Goal: Information Seeking & Learning: Compare options

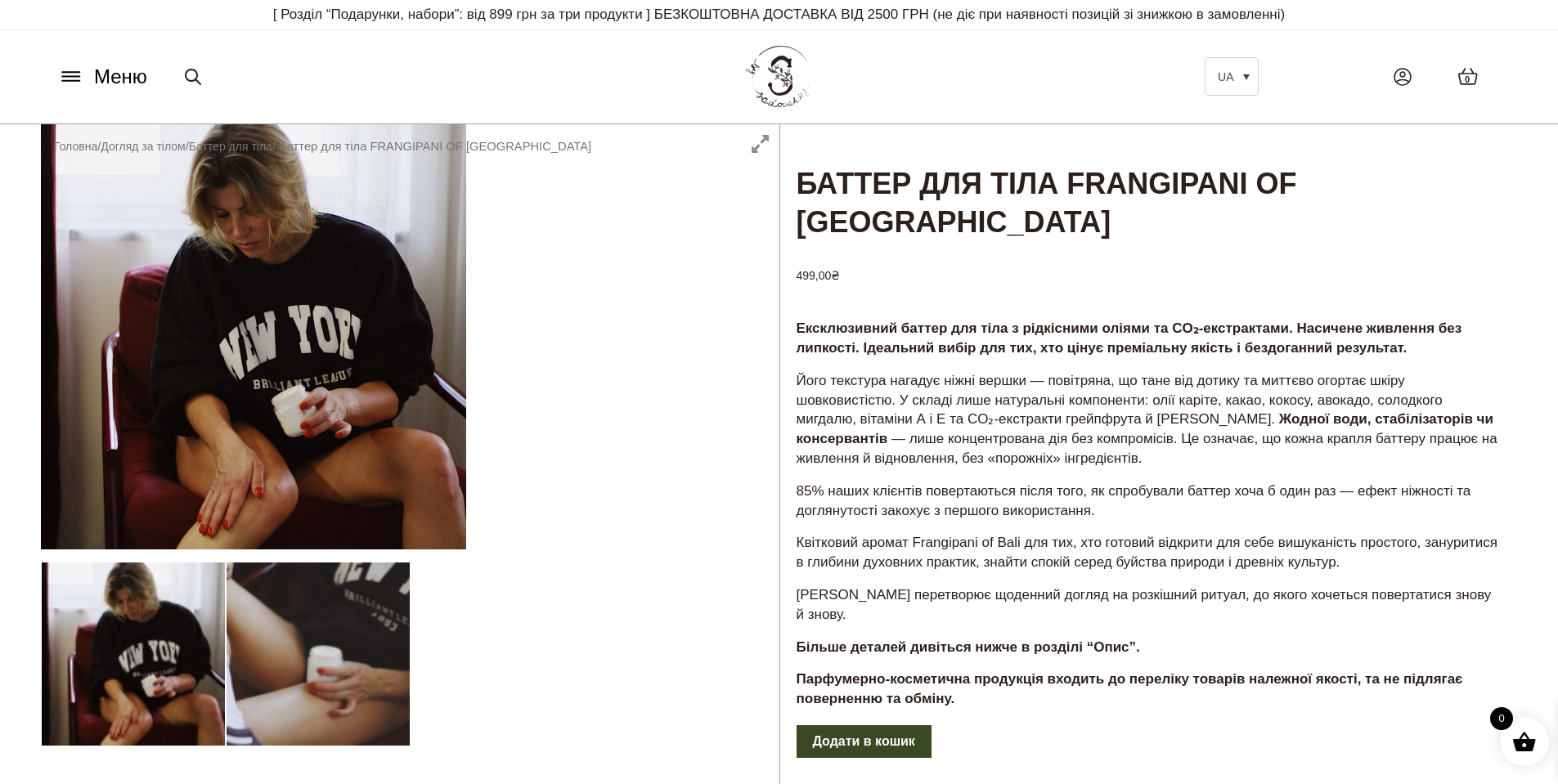
click at [245, 360] on div at bounding box center [409, 597] width 738 height 945
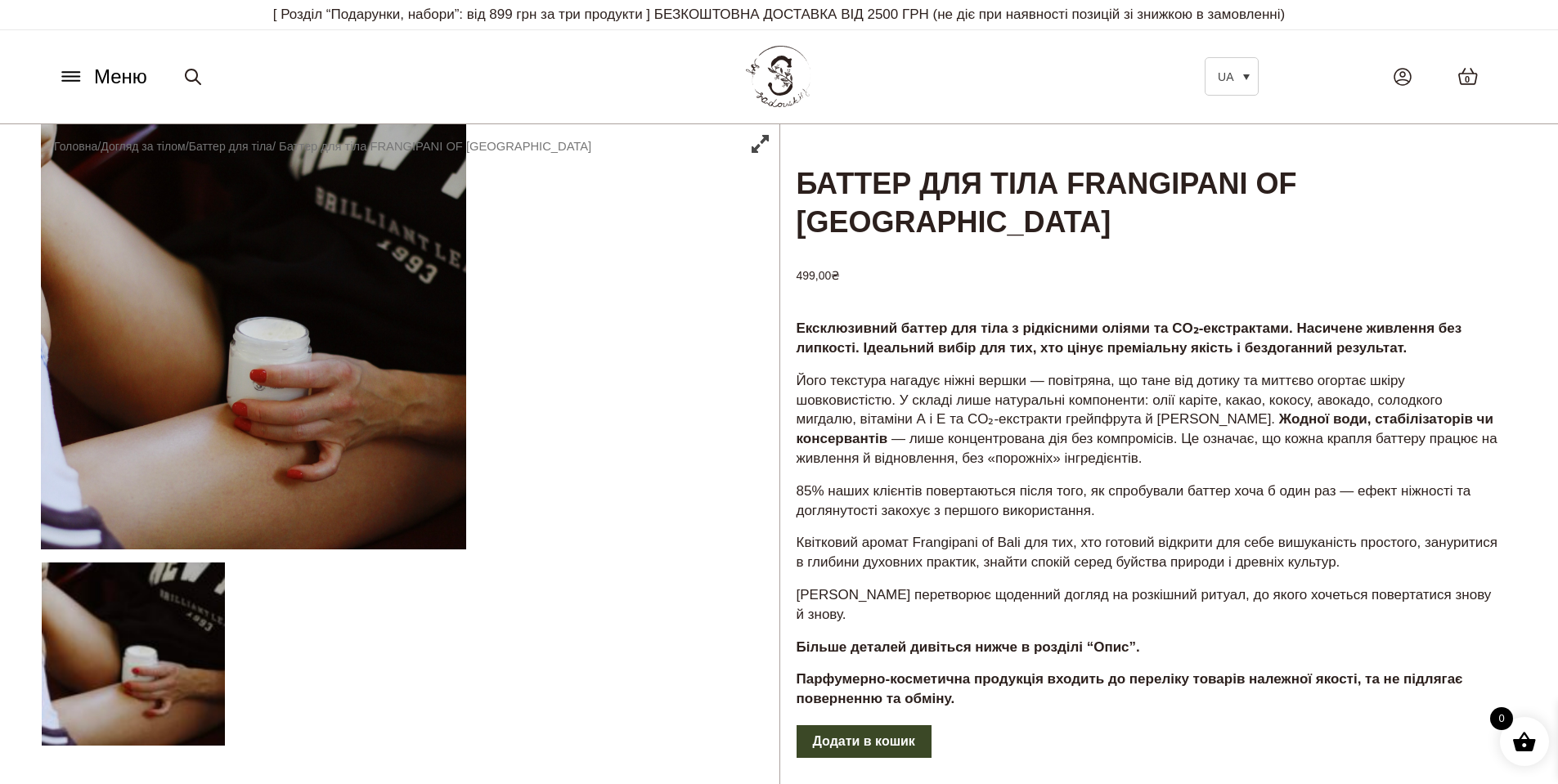
click at [327, 403] on div at bounding box center [409, 597] width 738 height 945
click at [220, 681] on div at bounding box center [409, 597] width 738 height 945
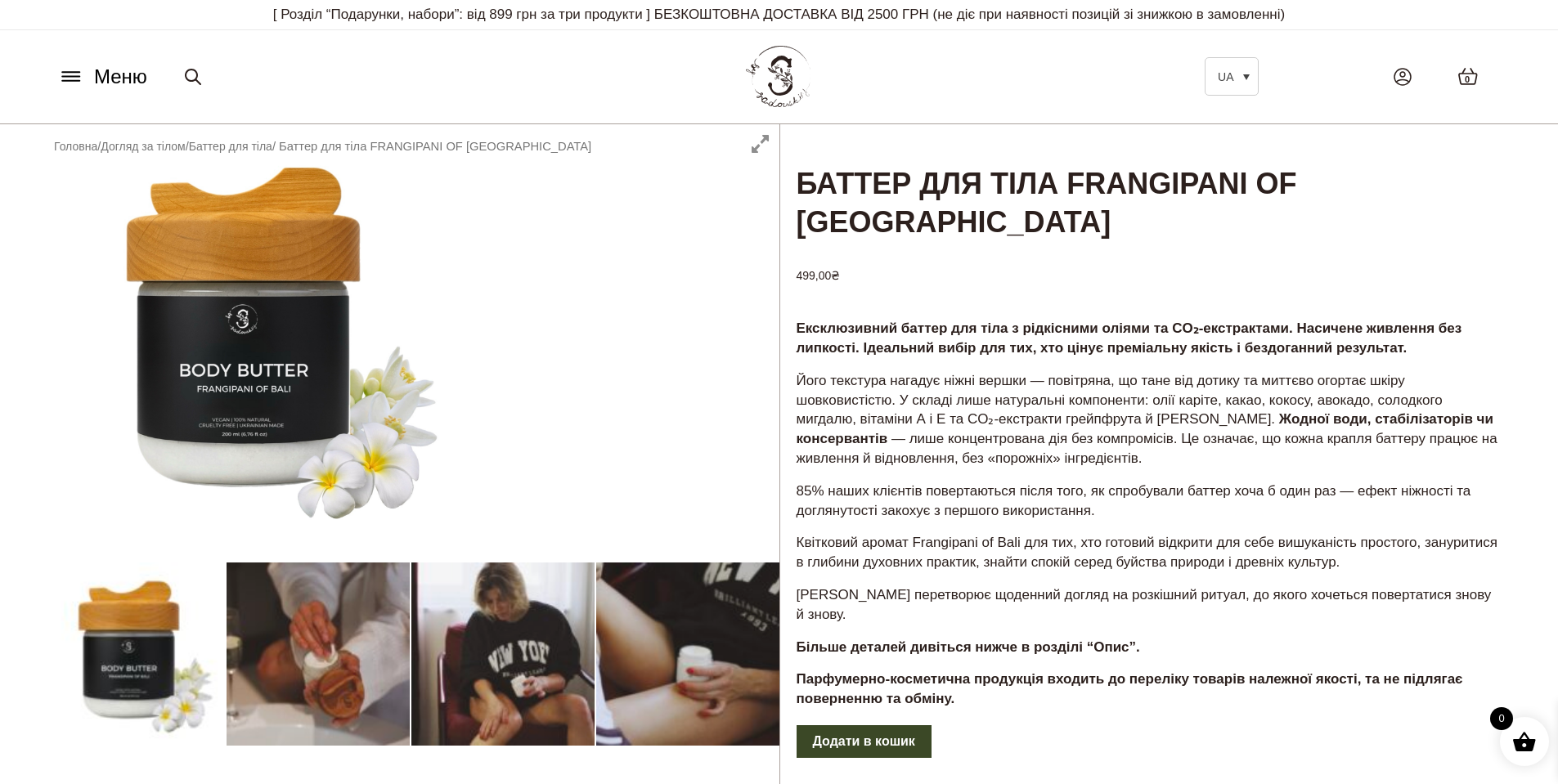
click at [249, 375] on div at bounding box center [409, 597] width 738 height 945
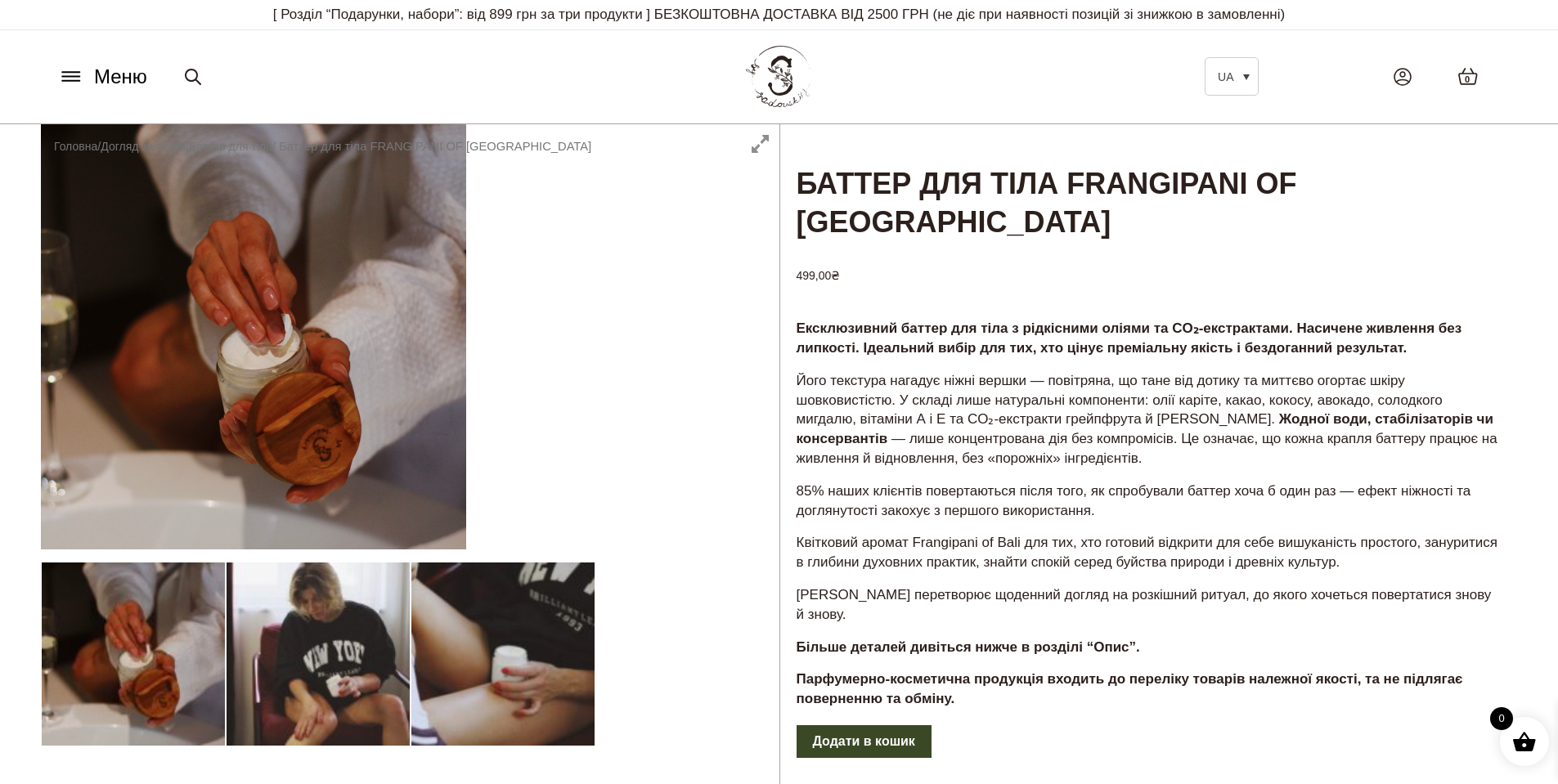
click at [232, 378] on div at bounding box center [409, 597] width 738 height 945
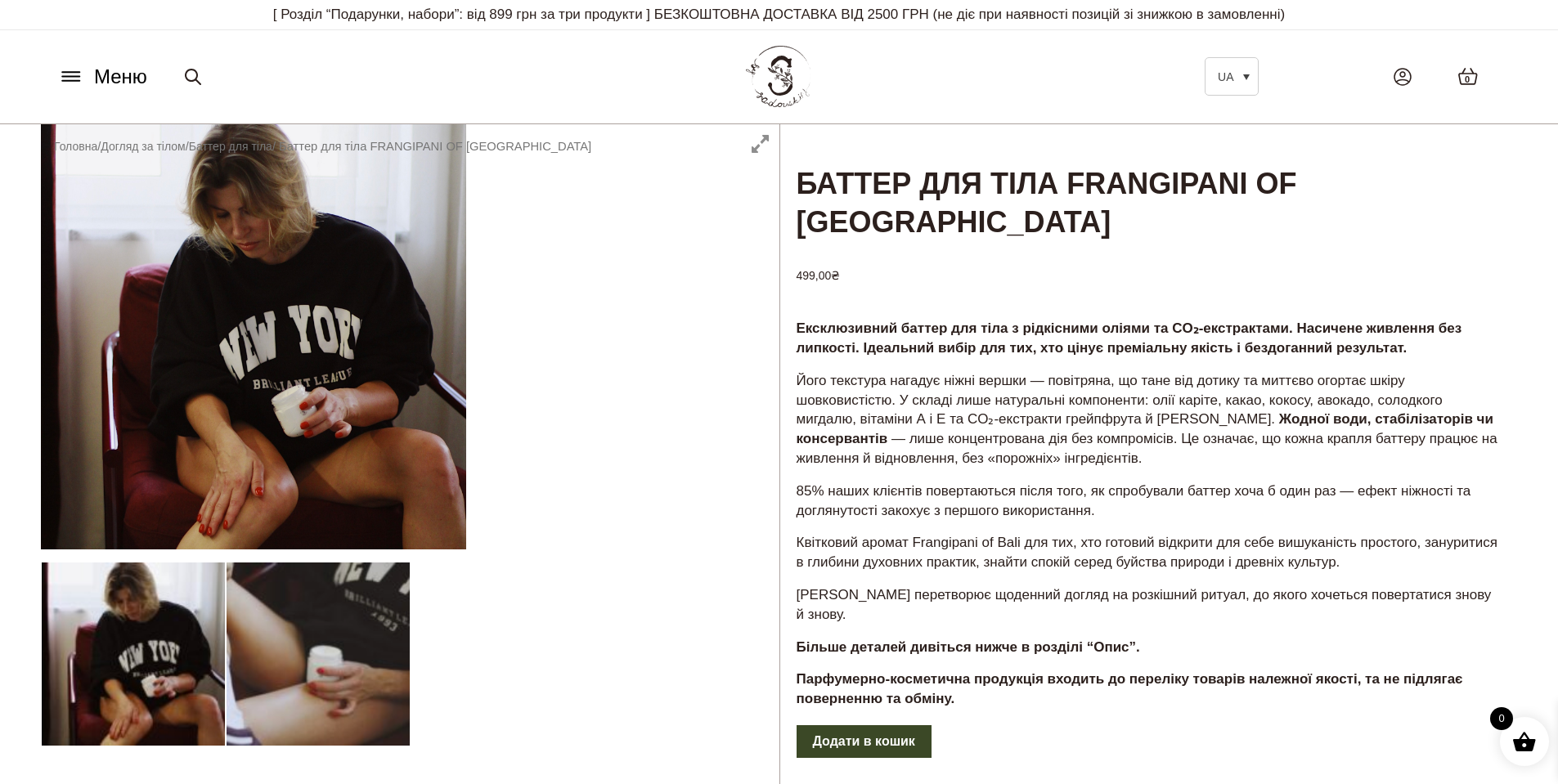
click at [232, 378] on div at bounding box center [409, 597] width 738 height 945
click at [757, 151] on div at bounding box center [409, 597] width 738 height 945
click at [757, 134] on div at bounding box center [409, 597] width 738 height 945
click at [758, 147] on div at bounding box center [409, 597] width 738 height 945
click at [411, 382] on div at bounding box center [409, 597] width 738 height 945
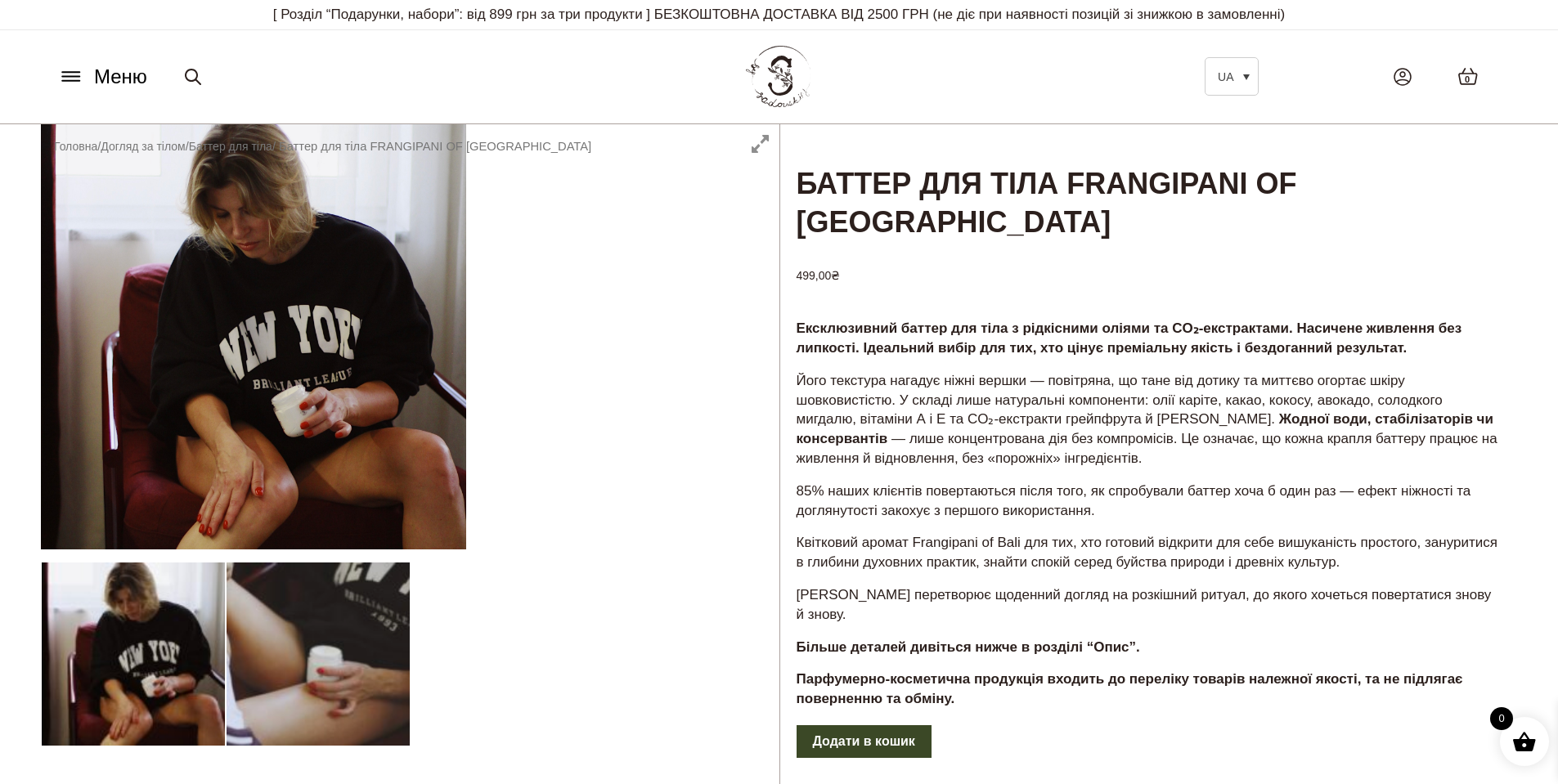
click at [471, 576] on div at bounding box center [409, 597] width 738 height 945
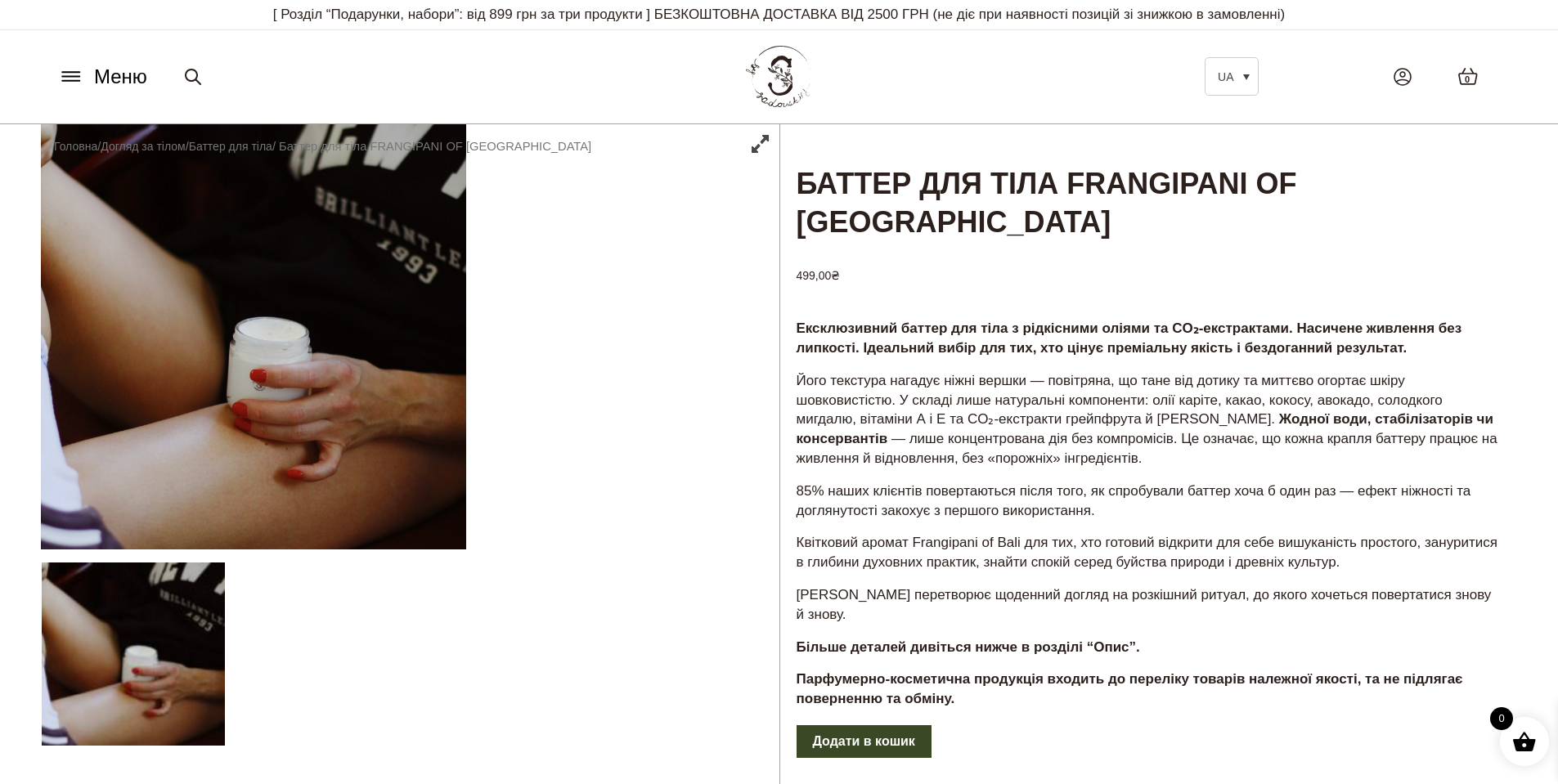
click at [471, 624] on div at bounding box center [409, 597] width 738 height 945
click at [670, 616] on div at bounding box center [409, 597] width 738 height 945
click at [703, 514] on div at bounding box center [409, 597] width 738 height 945
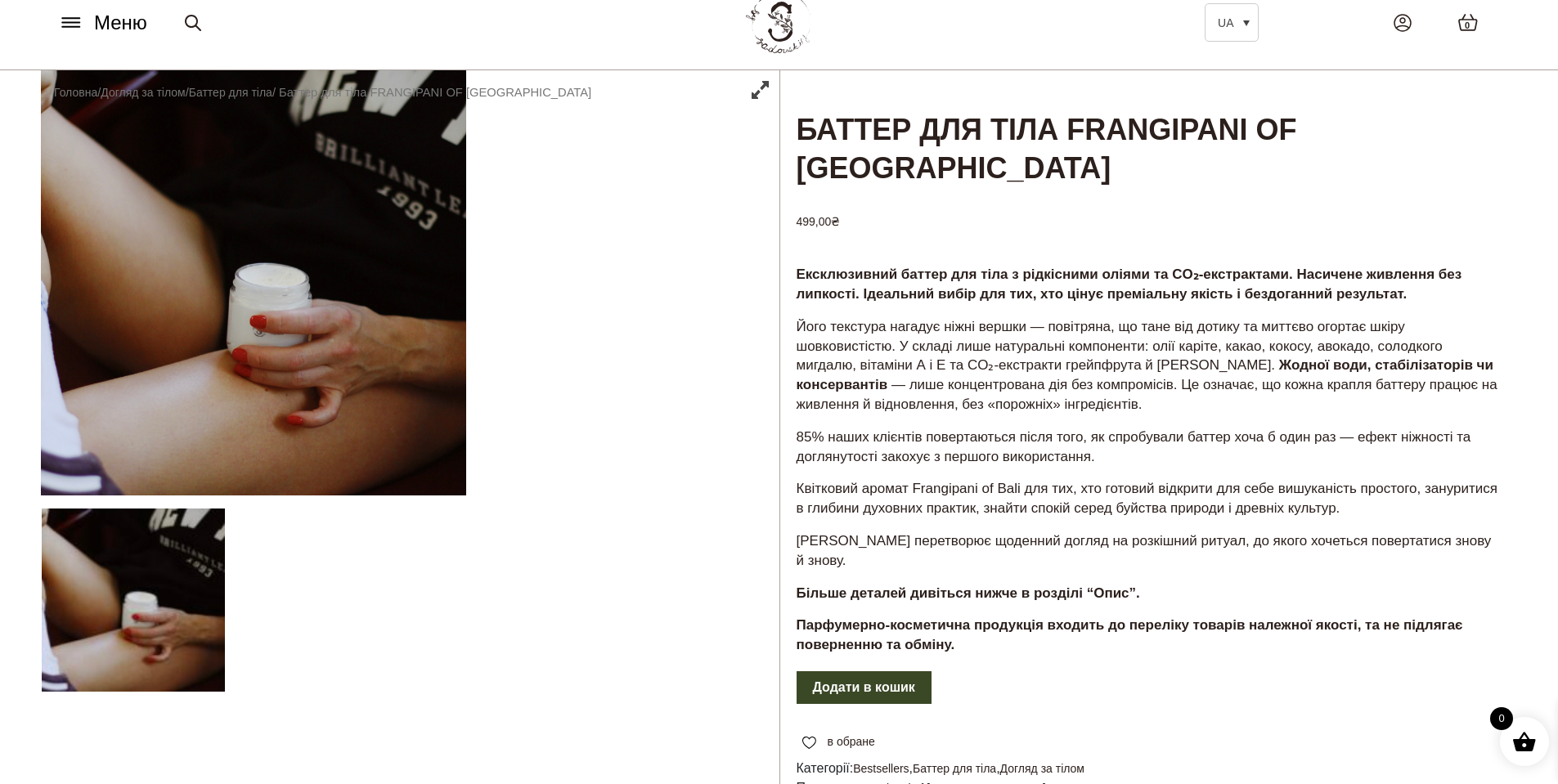
scroll to position [81, 0]
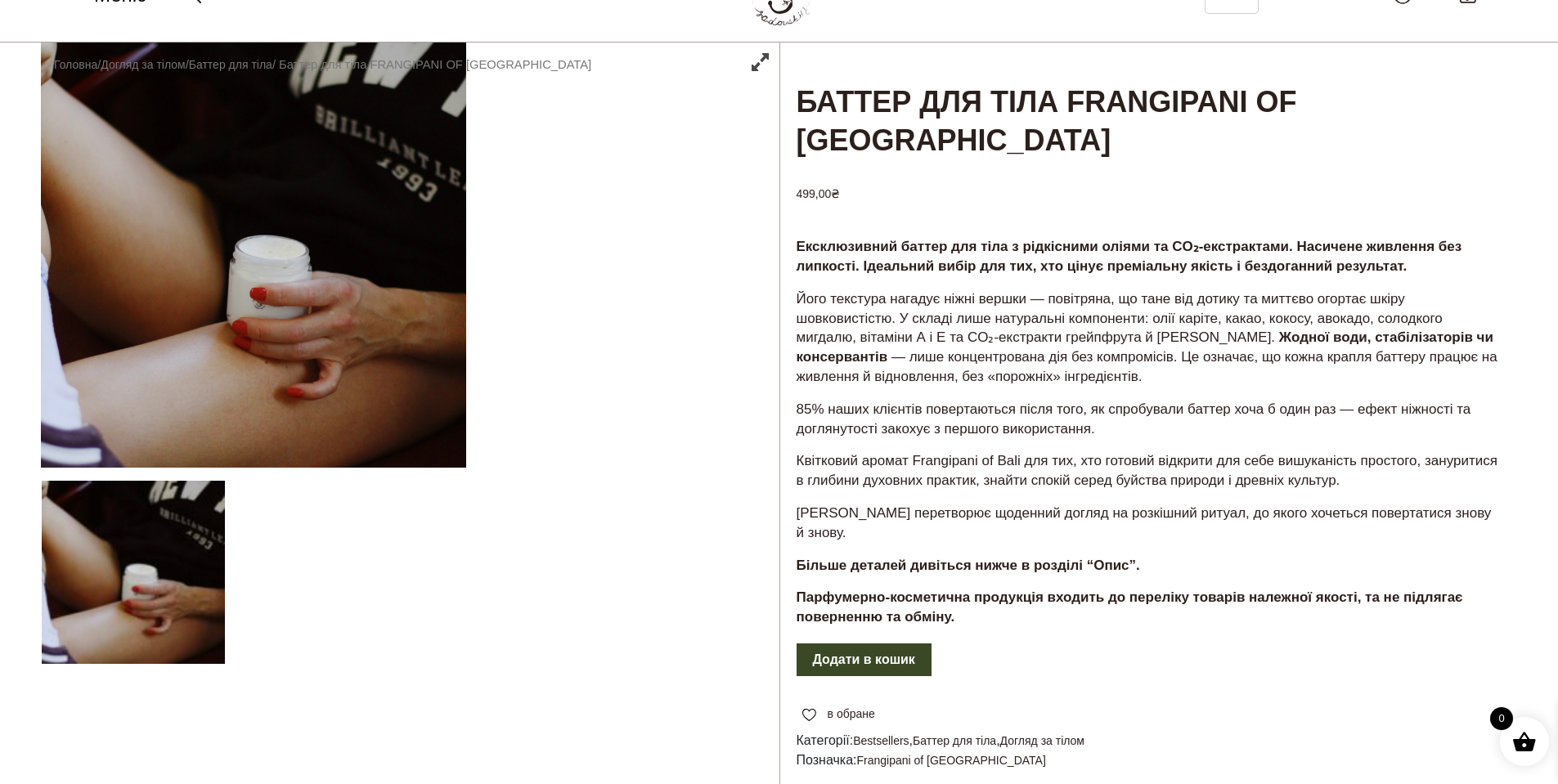
click at [771, 381] on div at bounding box center [409, 514] width 738 height 945
click at [644, 564] on div at bounding box center [409, 514] width 738 height 945
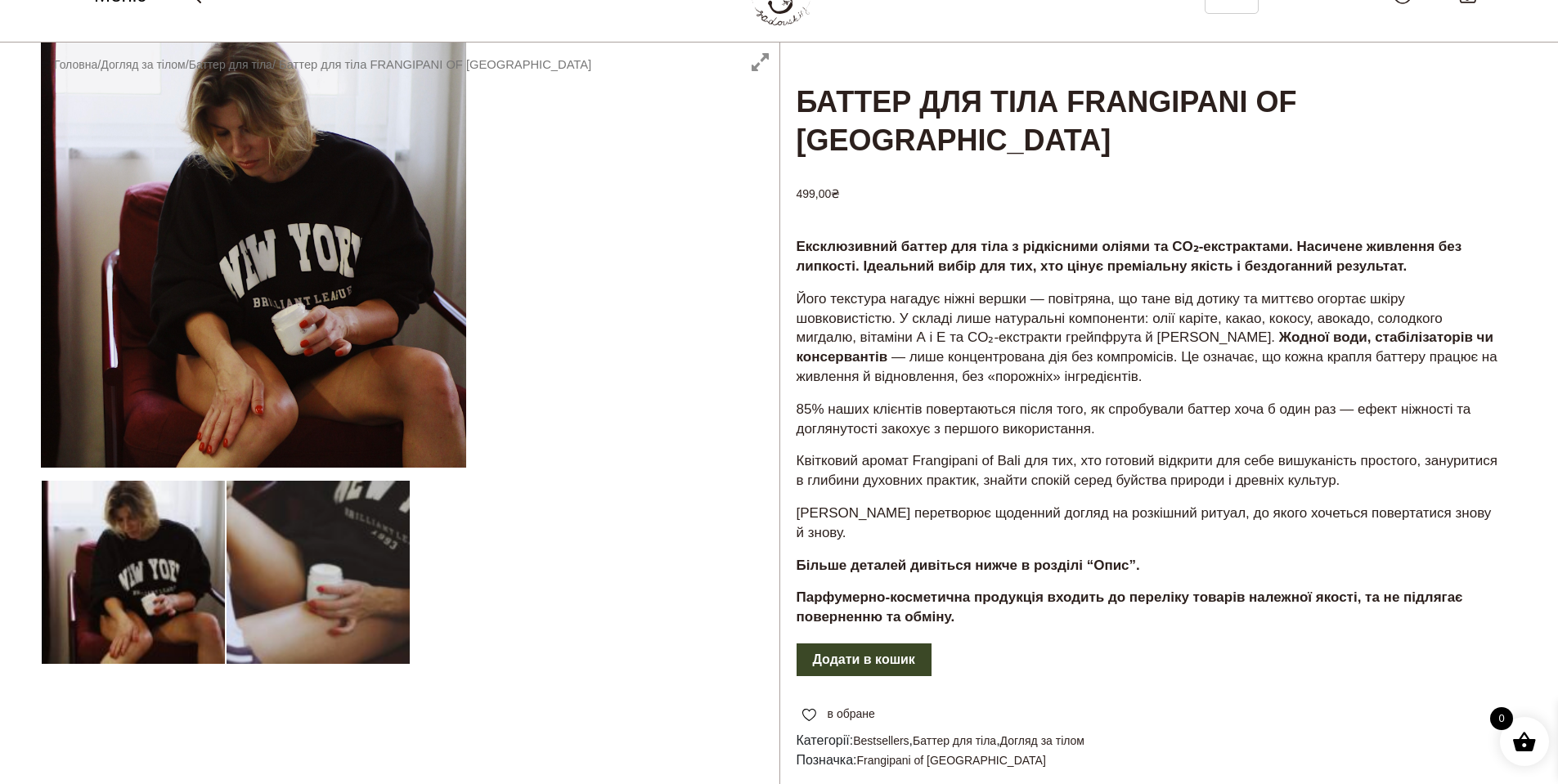
click at [24, 414] on div "Баттер для тіла FRANGIPANI OF BALI 499,00 ₴ Ексклюзивний баттер для тіла з рідк…" at bounding box center [779, 795] width 1558 height 1505
click at [0, 417] on div "Баттер для тіла FRANGIPANI OF BALI 499,00 ₴ Ексклюзивний баттер для тіла з рідк…" at bounding box center [779, 795] width 1558 height 1505
click at [42, 479] on div at bounding box center [409, 514] width 738 height 945
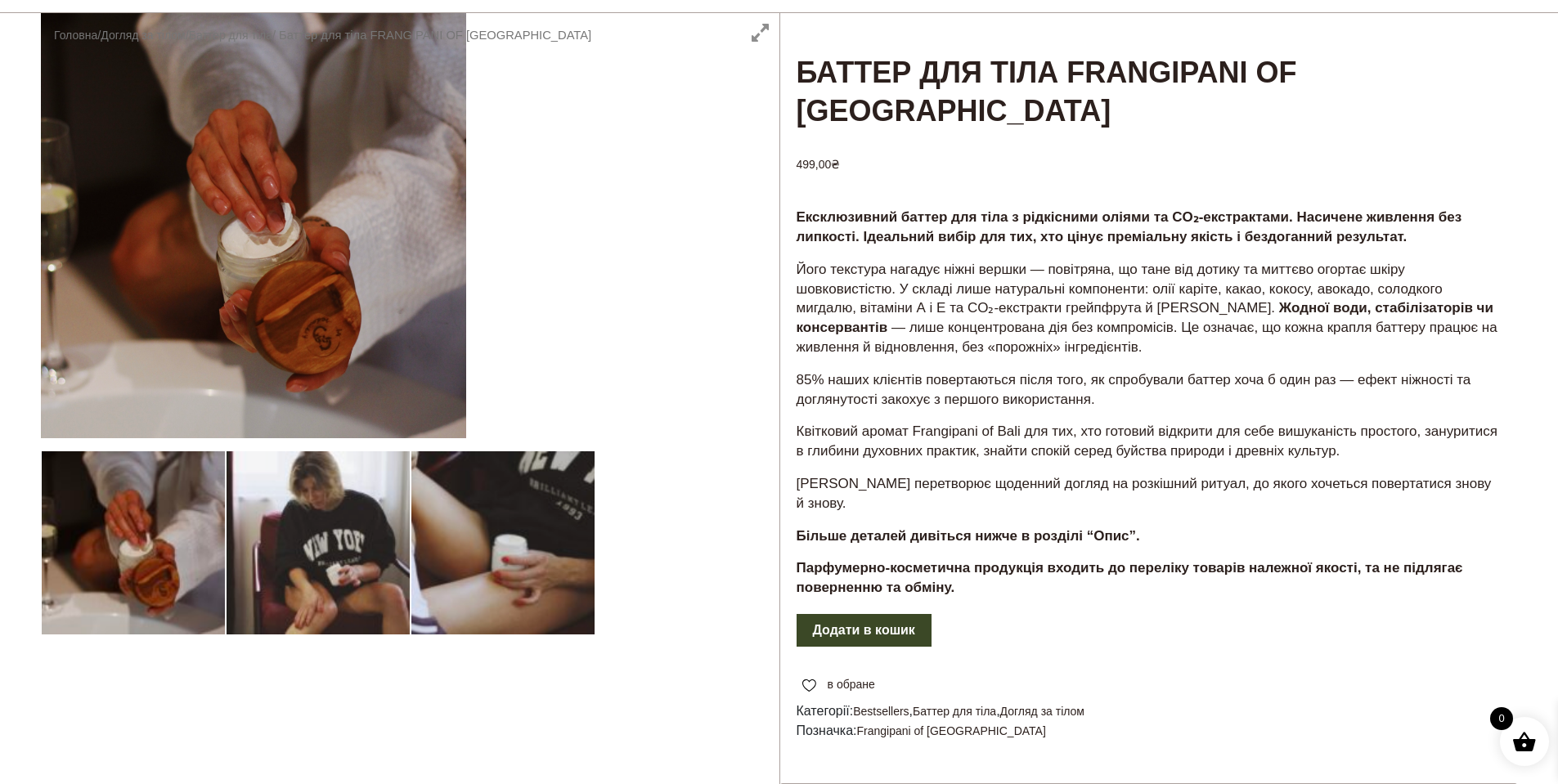
scroll to position [0, 0]
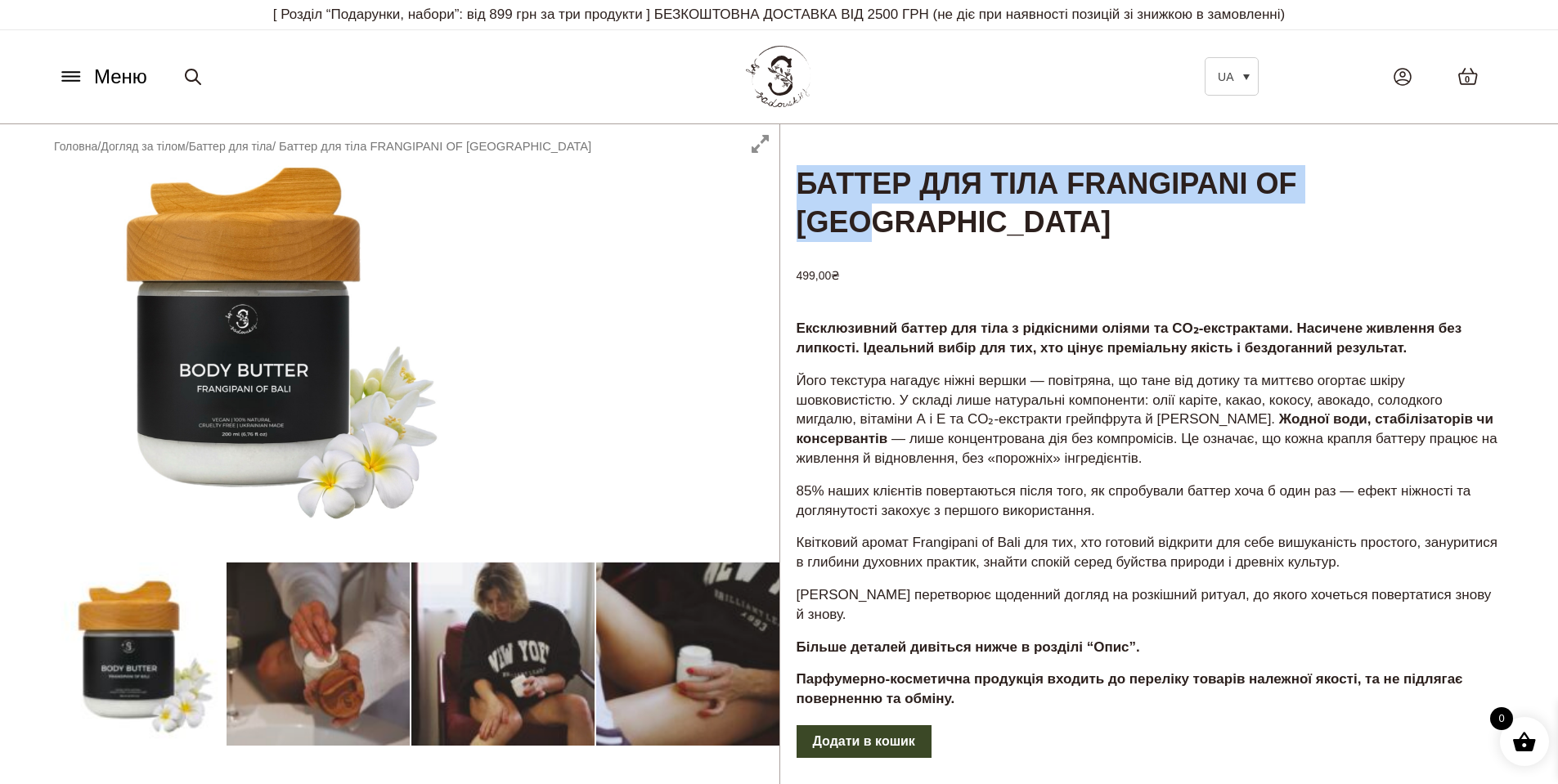
drag, startPoint x: 792, startPoint y: 183, endPoint x: 1485, endPoint y: 198, distance: 693.2
click at [1485, 198] on h1 "Баттер для тіла FRANGIPANI OF BALI" at bounding box center [1149, 184] width 737 height 120
copy h1 "Баттер для тіла FRANGIPANI OF BALI"
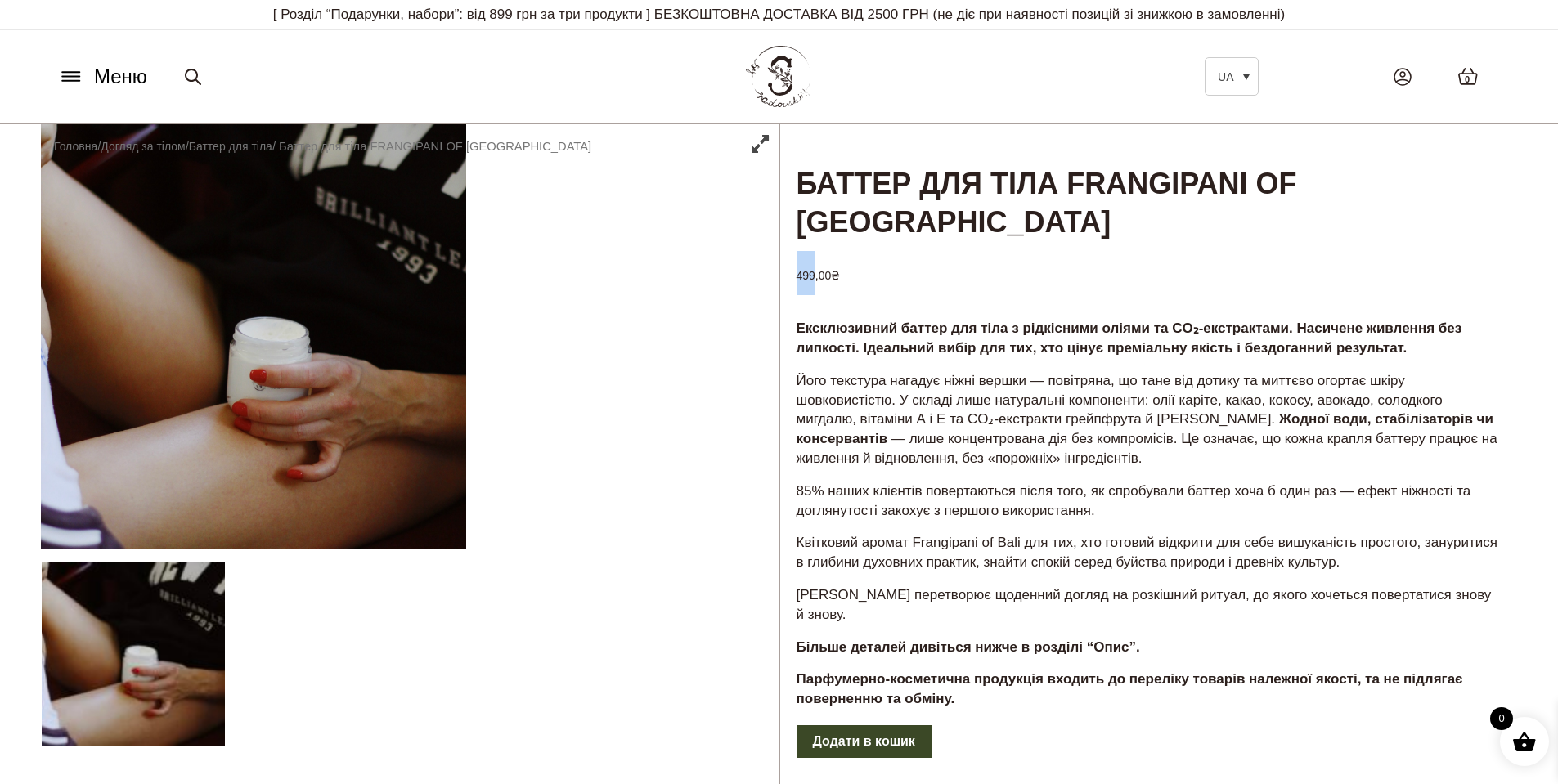
drag, startPoint x: 813, startPoint y: 236, endPoint x: 794, endPoint y: 236, distance: 19.0
click at [794, 249] on h3 "499,00 ₴" at bounding box center [1149, 273] width 737 height 47
copy bdi "499"
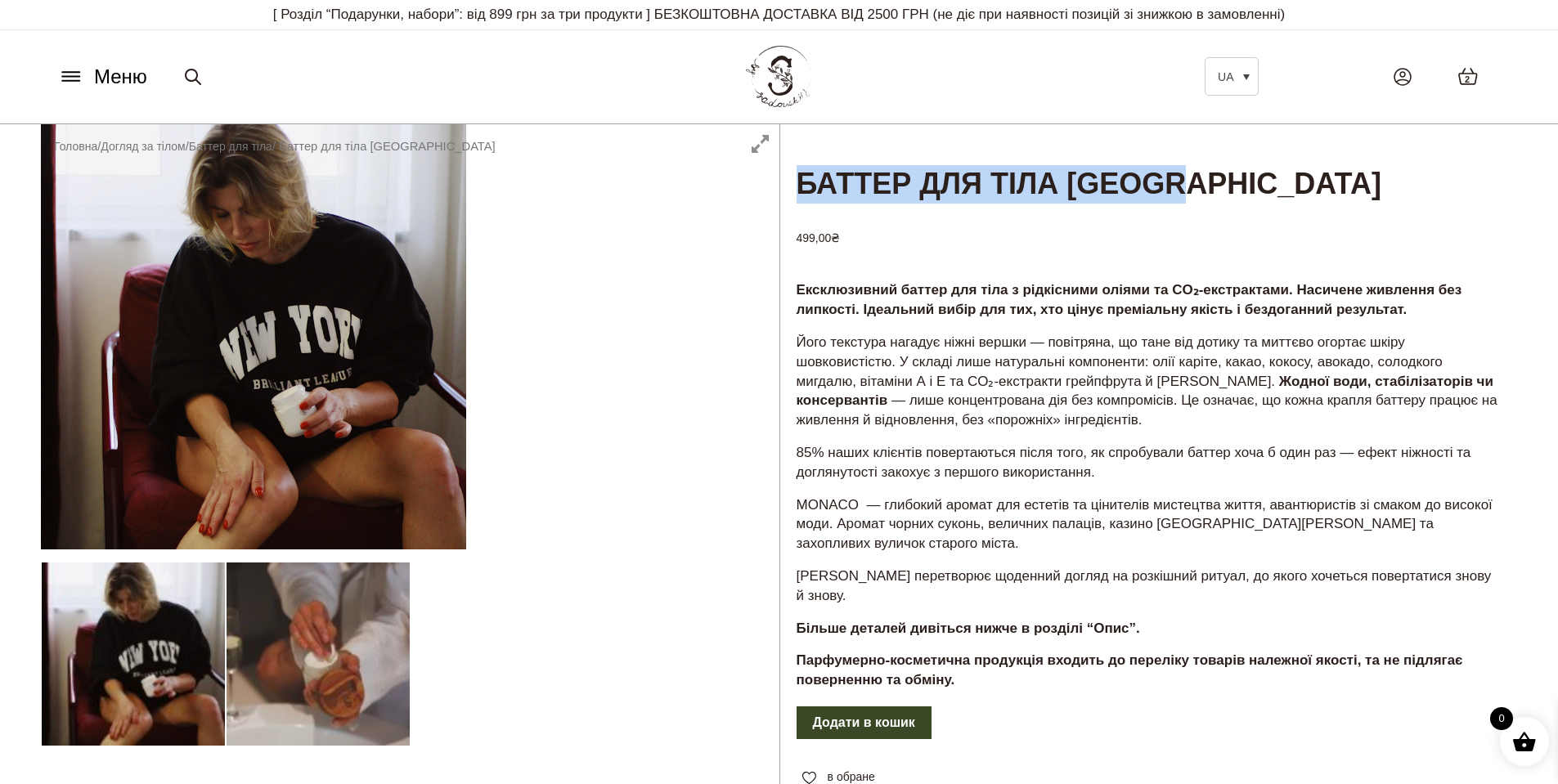
drag, startPoint x: 799, startPoint y: 187, endPoint x: 1253, endPoint y: 199, distance: 454.2
click at [1253, 199] on h1 "Баттер для тіла MONACO" at bounding box center [1149, 165] width 737 height 81
copy h1 "Баттер для тіла MONACO"
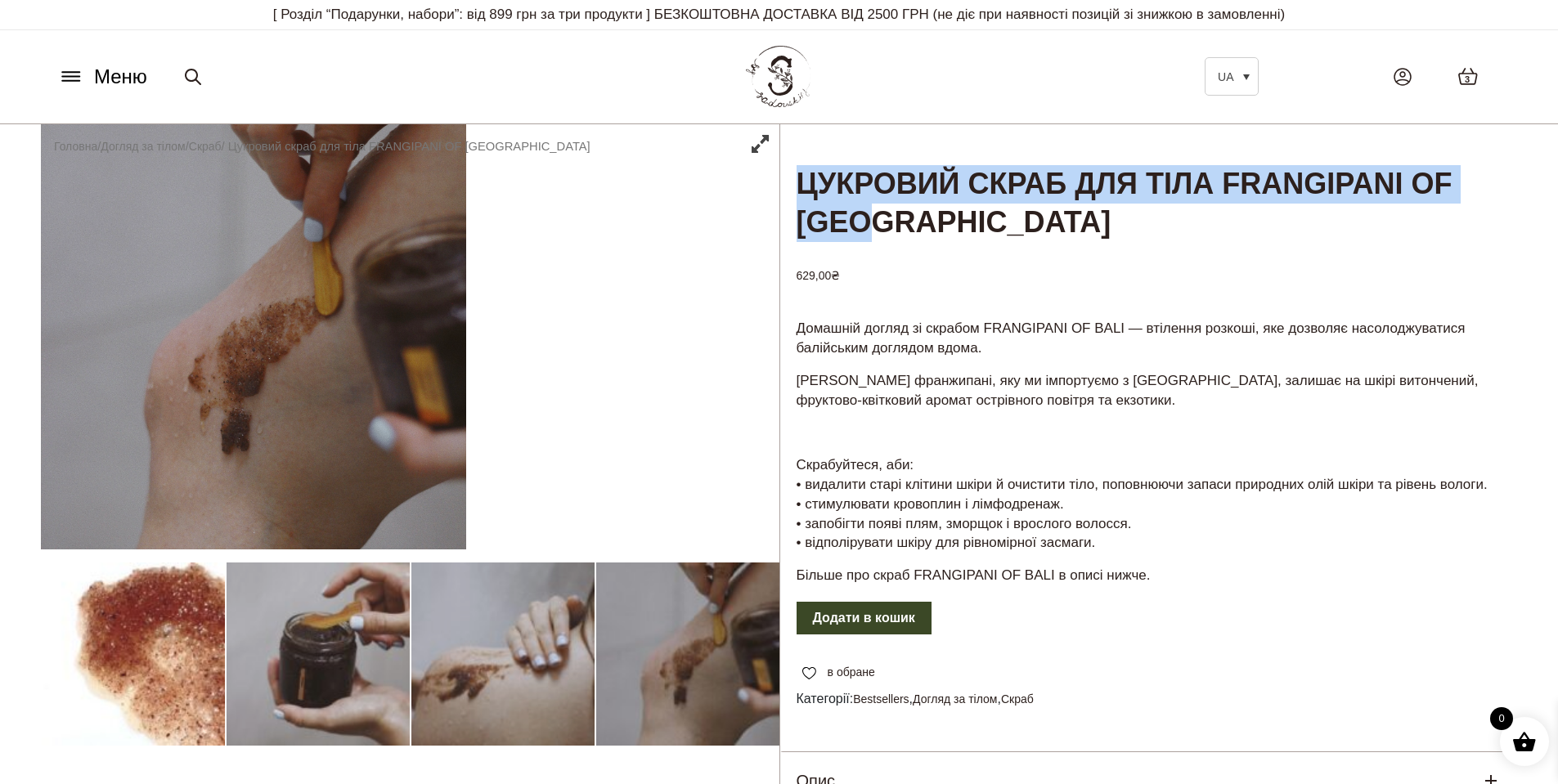
drag, startPoint x: 789, startPoint y: 179, endPoint x: 967, endPoint y: 217, distance: 182.0
click at [967, 217] on h1 "Цукровий скраб для тіла FRANGIPANI OF BALI" at bounding box center [1149, 184] width 737 height 120
copy h1 "Цукровий скраб для тіла FRANGIPANI OF BALI"
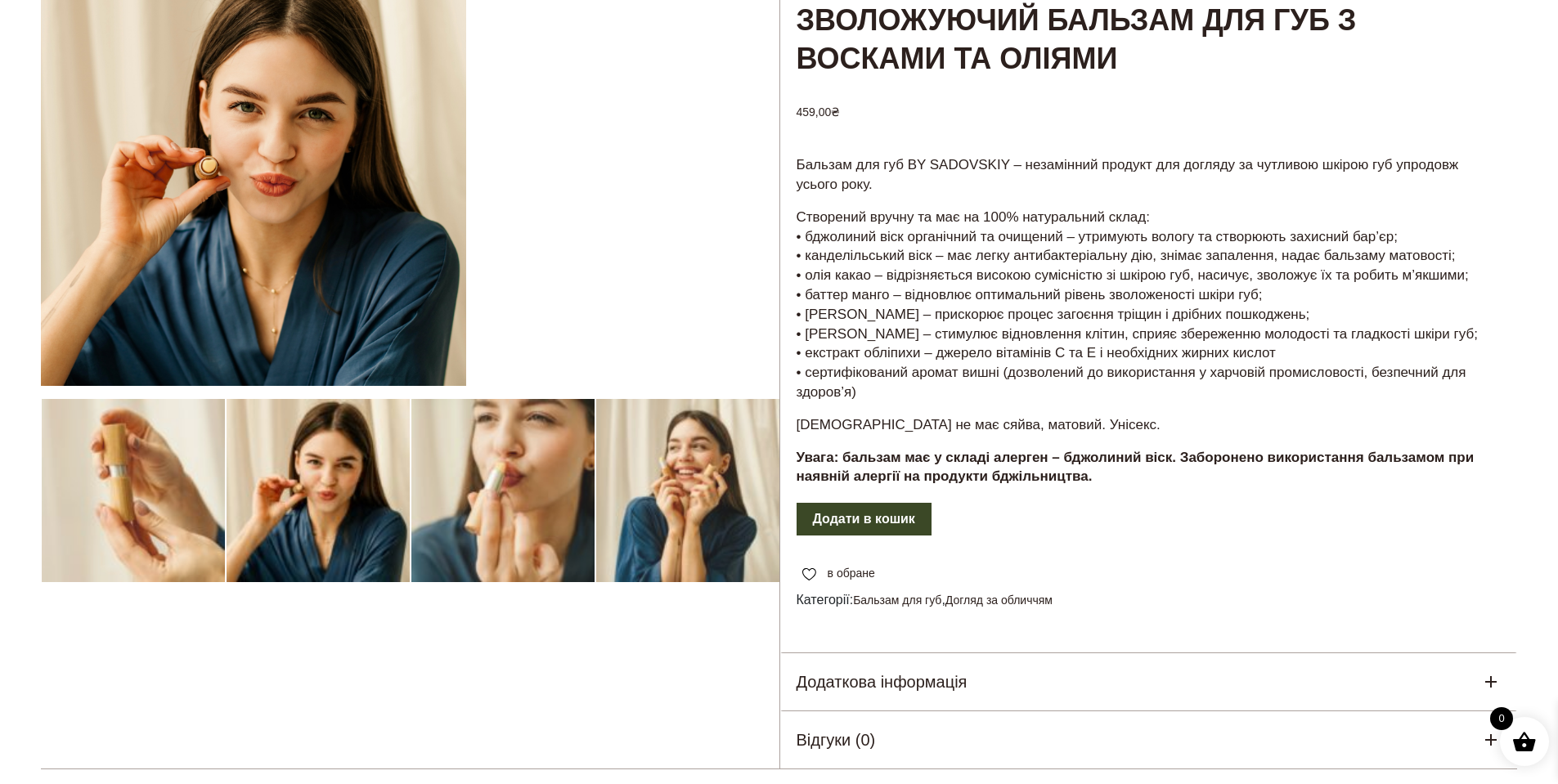
scroll to position [81, 0]
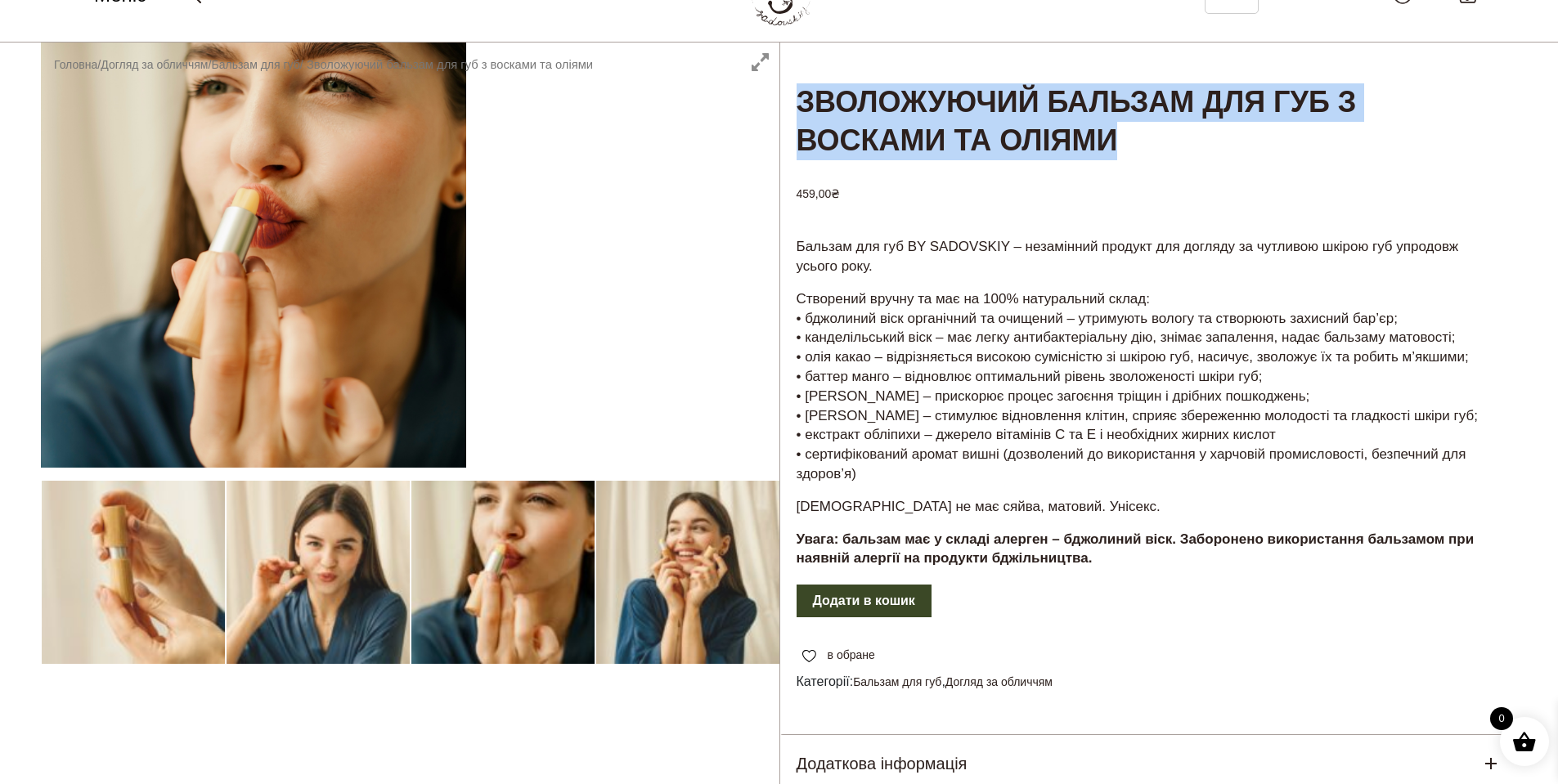
drag, startPoint x: 794, startPoint y: 98, endPoint x: 1160, endPoint y: 158, distance: 370.9
click at [1160, 158] on h1 "Зволожуючий бальзам для губ з восками та оліями" at bounding box center [1149, 102] width 737 height 120
copy h1 "Зволожуючий бальзам для губ з восками та оліями"
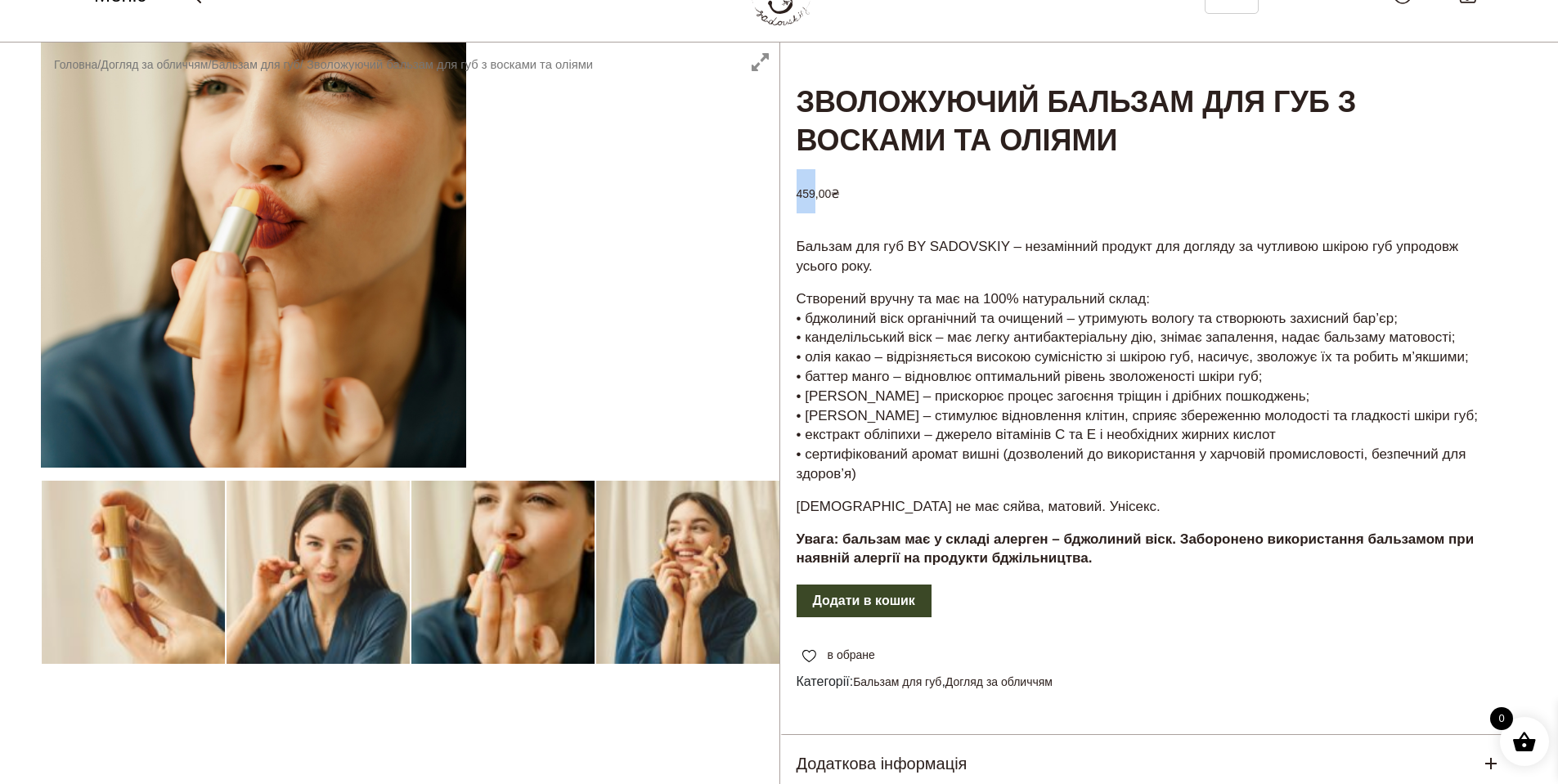
drag, startPoint x: 812, startPoint y: 197, endPoint x: 787, endPoint y: 200, distance: 25.2
click at [787, 200] on h3 "459,00 ₴" at bounding box center [1149, 192] width 737 height 47
copy bdi "459"
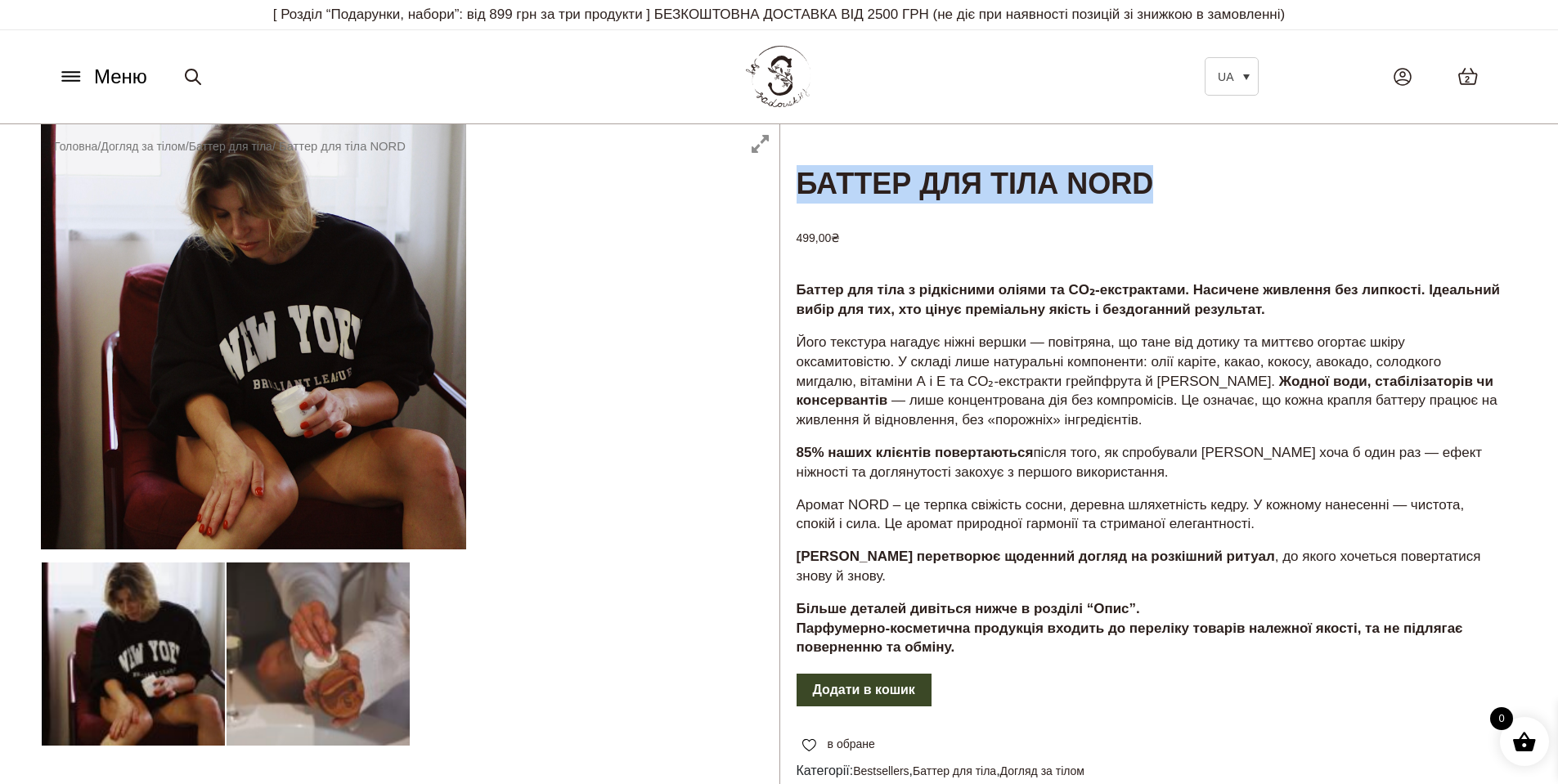
drag, startPoint x: 798, startPoint y: 187, endPoint x: 1221, endPoint y: 191, distance: 423.0
click at [1221, 191] on h1 "Баттер для тіла NORD" at bounding box center [1149, 165] width 737 height 81
copy h1 "Баттер для тіла NORD"
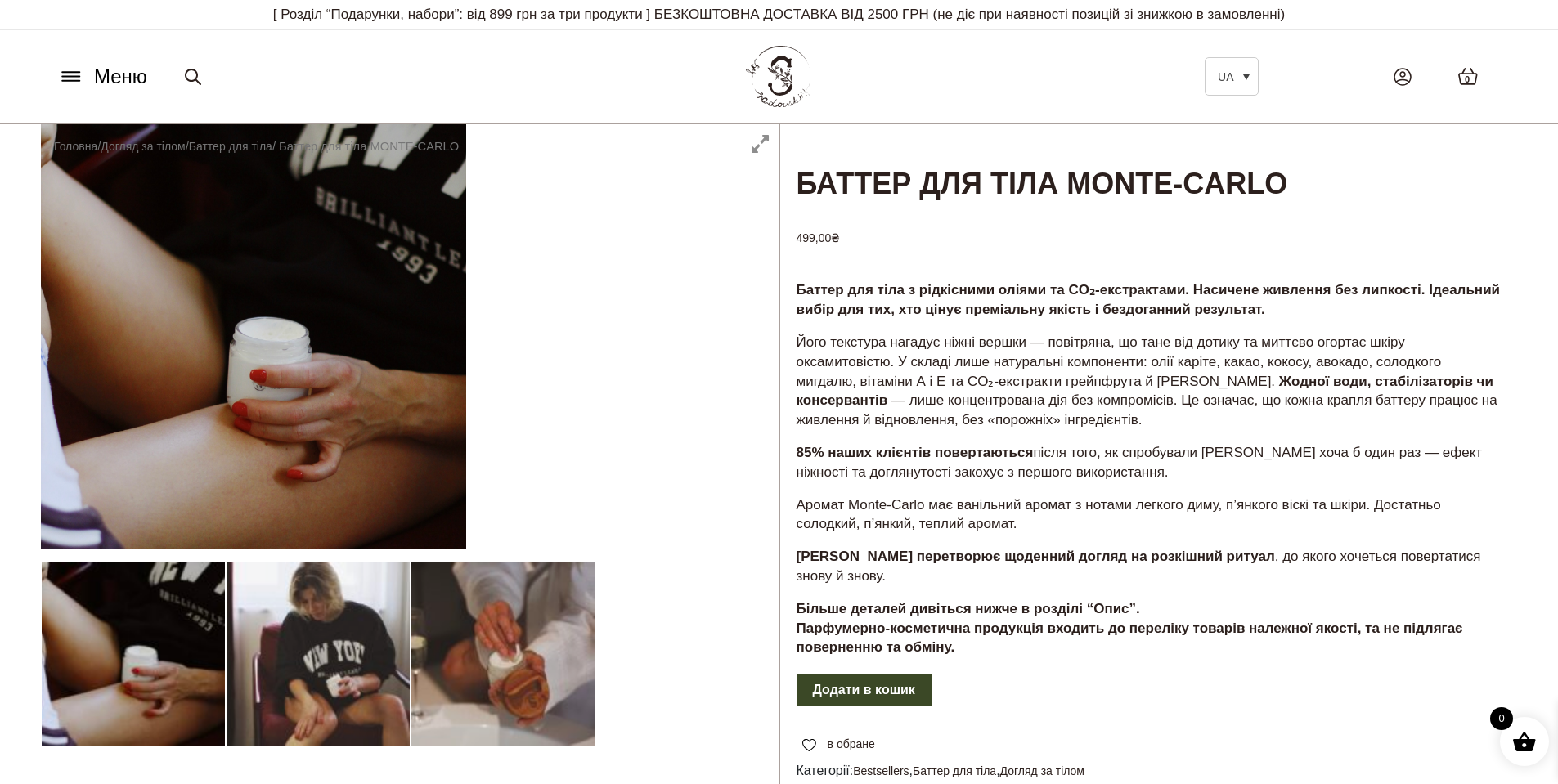
scroll to position [81, 0]
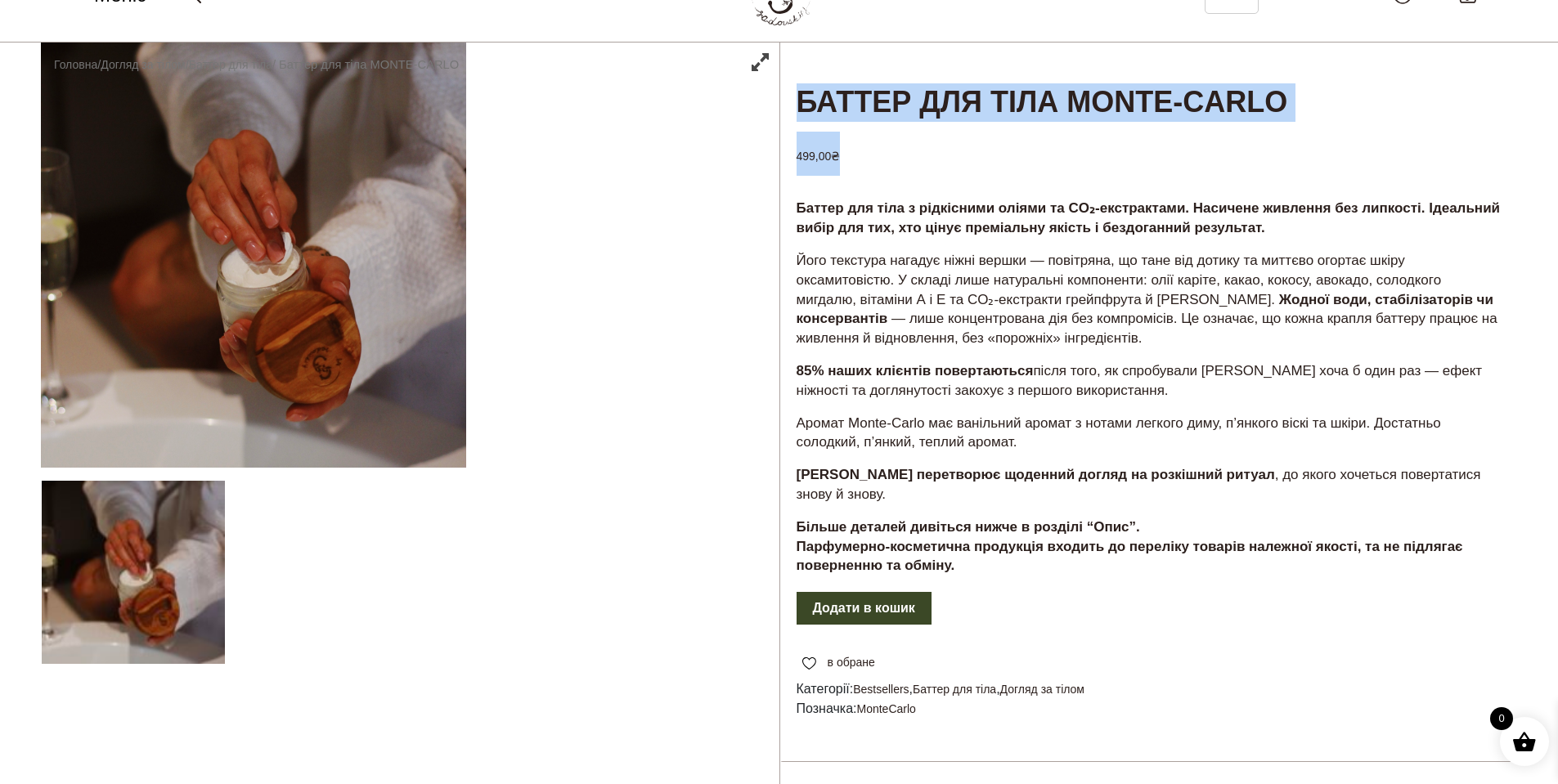
drag, startPoint x: 788, startPoint y: 105, endPoint x: 1351, endPoint y: 132, distance: 563.6
click at [1351, 132] on div "Баттер для тіла MONTE-CARLO 499,00 ₴ Баттер для тіла з рідкісними оліями та CO₂…" at bounding box center [1148, 489] width 738 height 893
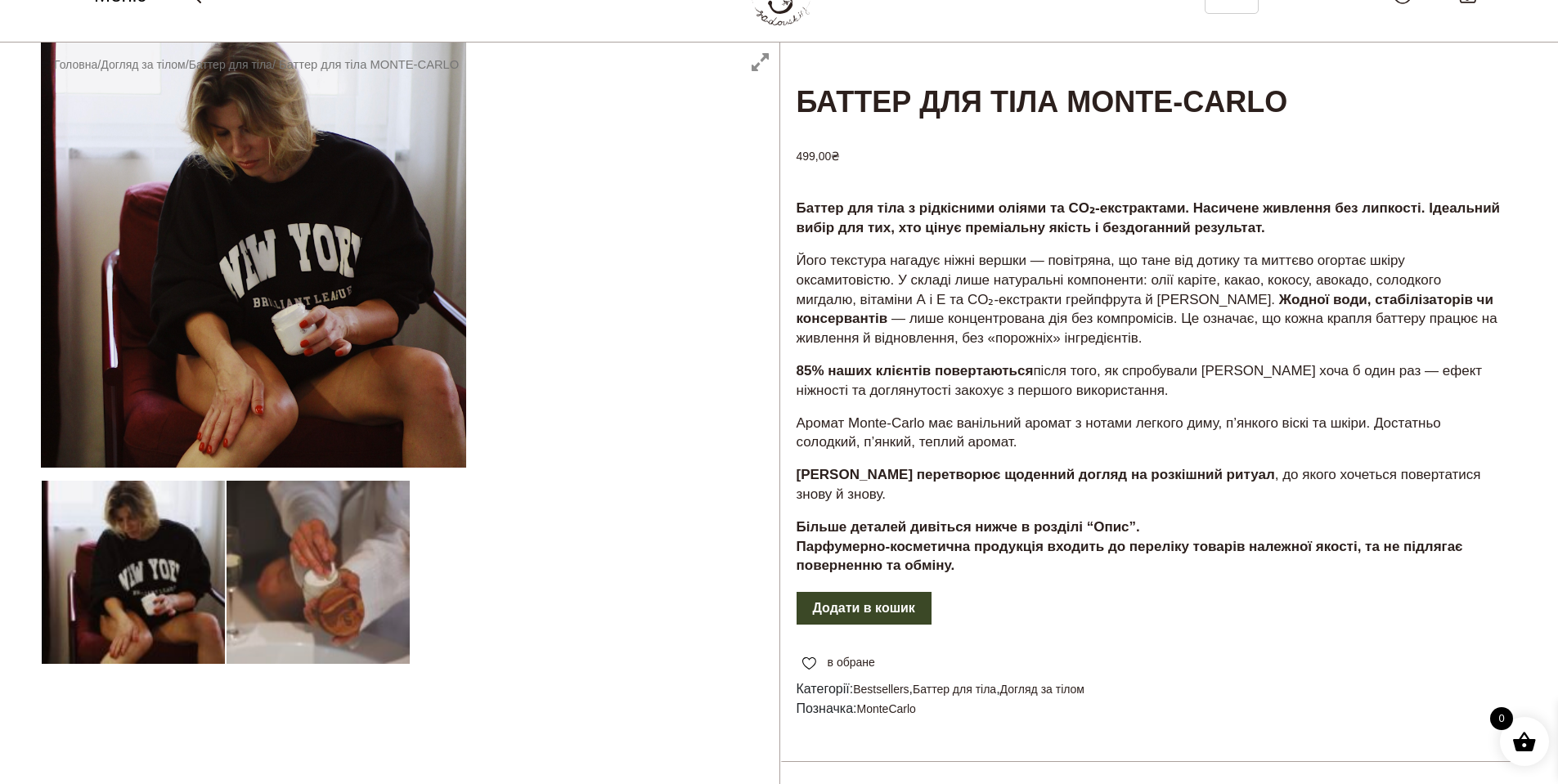
click at [1008, 203] on strong "Баттер для тіла з рідкісними оліями та CO₂-екстрактами. Насичене живлення без л…" at bounding box center [1149, 217] width 704 height 35
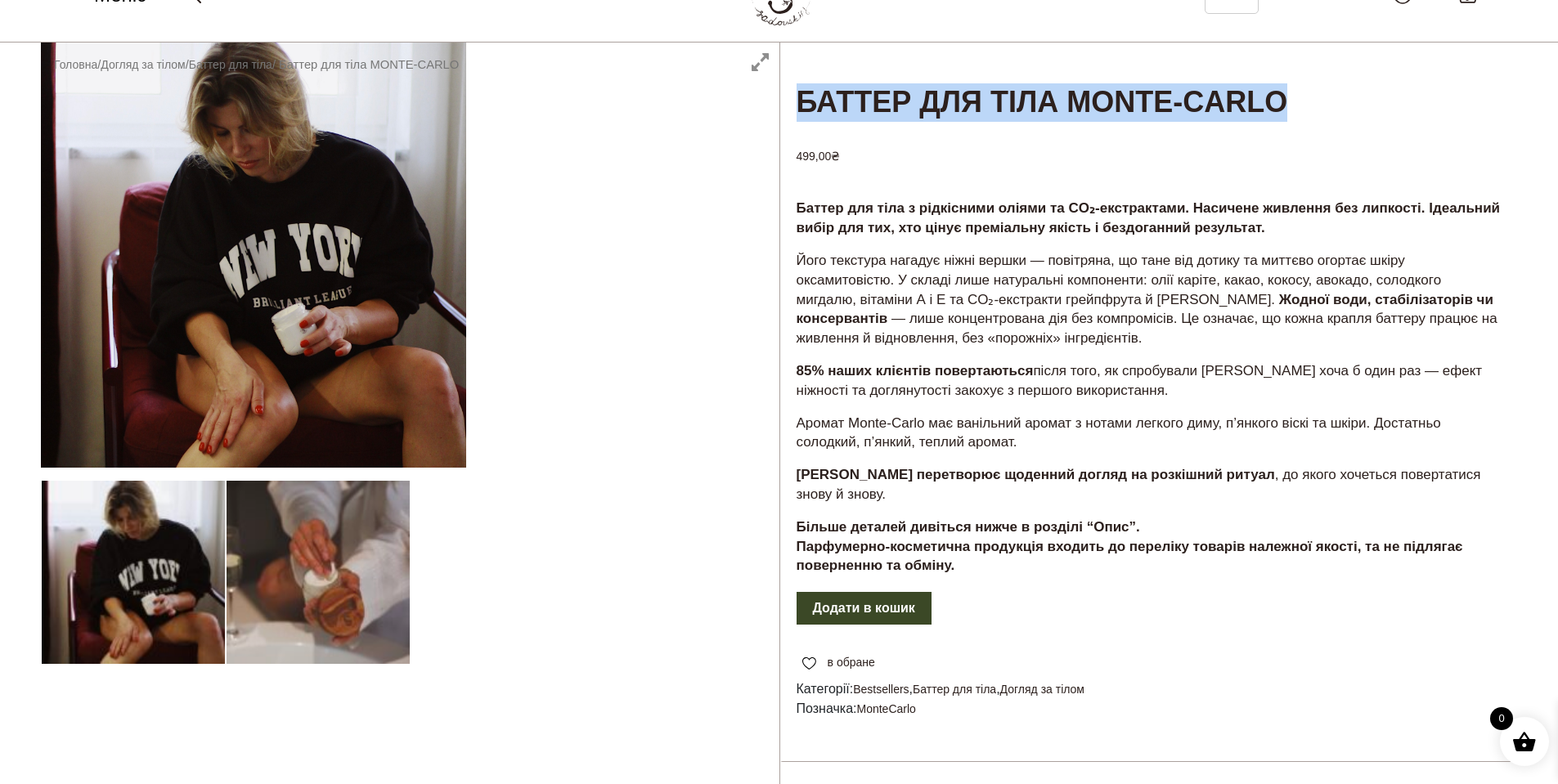
drag, startPoint x: 795, startPoint y: 93, endPoint x: 1351, endPoint y: 112, distance: 556.3
click at [1351, 112] on h1 "Баттер для тіла MONTE-CARLO" at bounding box center [1149, 83] width 737 height 81
copy h1 "Баттер для тіла MONTE-CARLO"
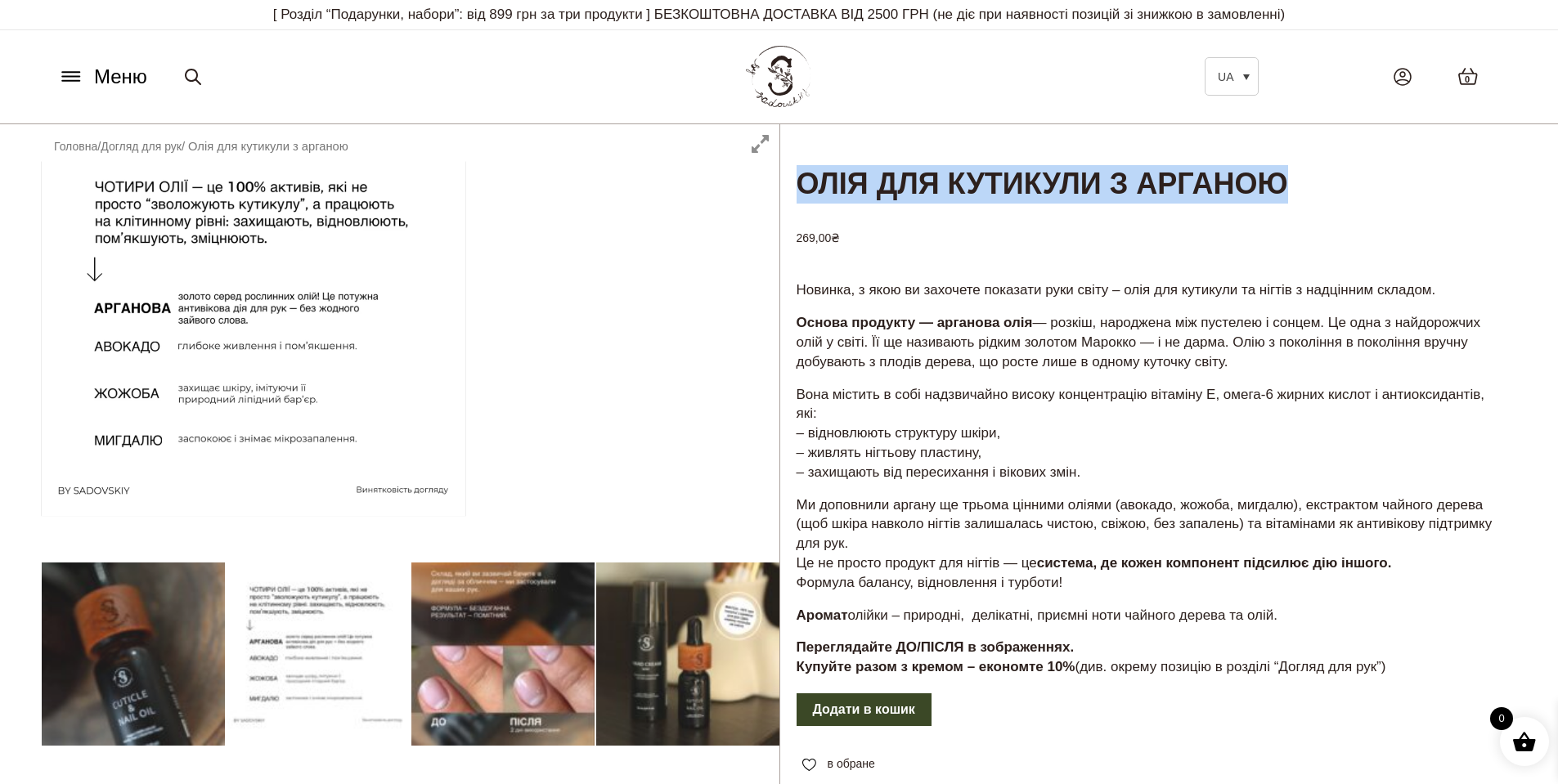
drag, startPoint x: 797, startPoint y: 181, endPoint x: 1397, endPoint y: 182, distance: 600.0
click at [1397, 182] on h1 "Олія для кутикули з арганою" at bounding box center [1149, 165] width 737 height 81
copy h1 "Олія для кутикули з арганою"
